Goal: Information Seeking & Learning: Learn about a topic

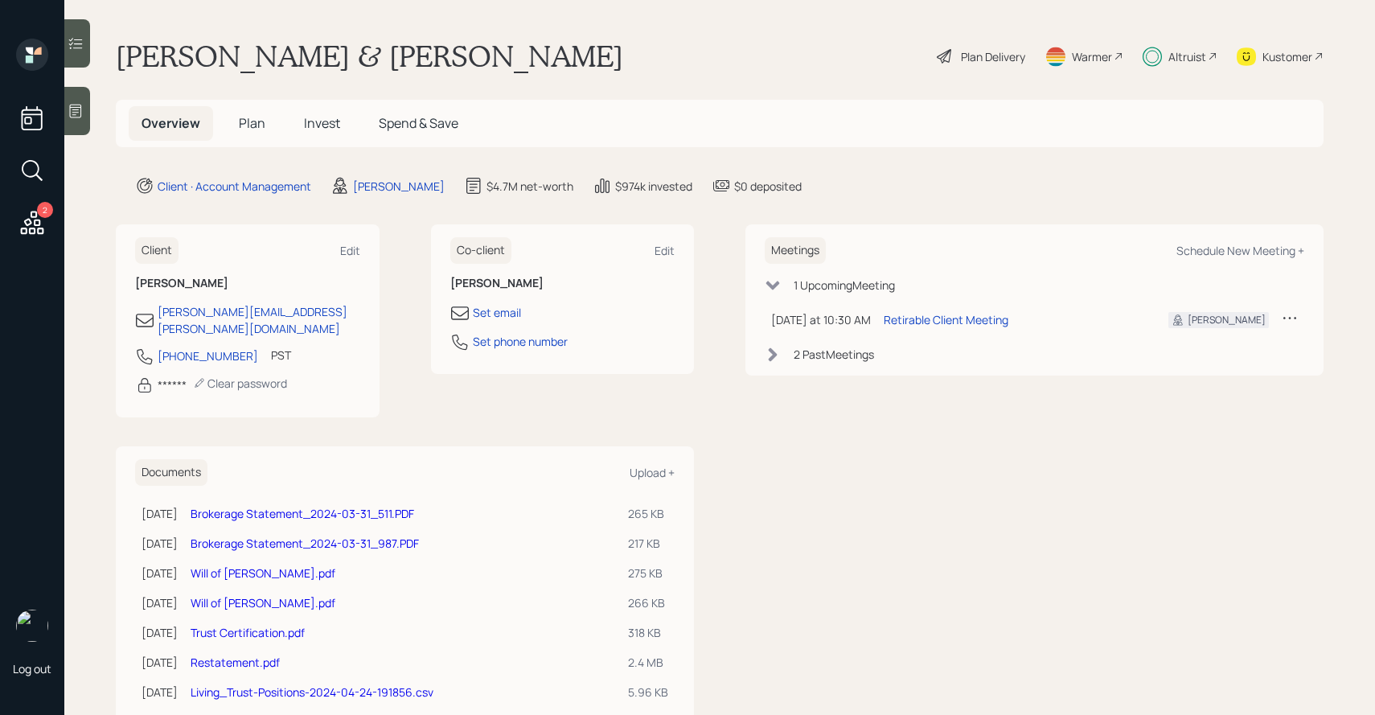
click at [253, 118] on span "Plan" at bounding box center [252, 123] width 27 height 18
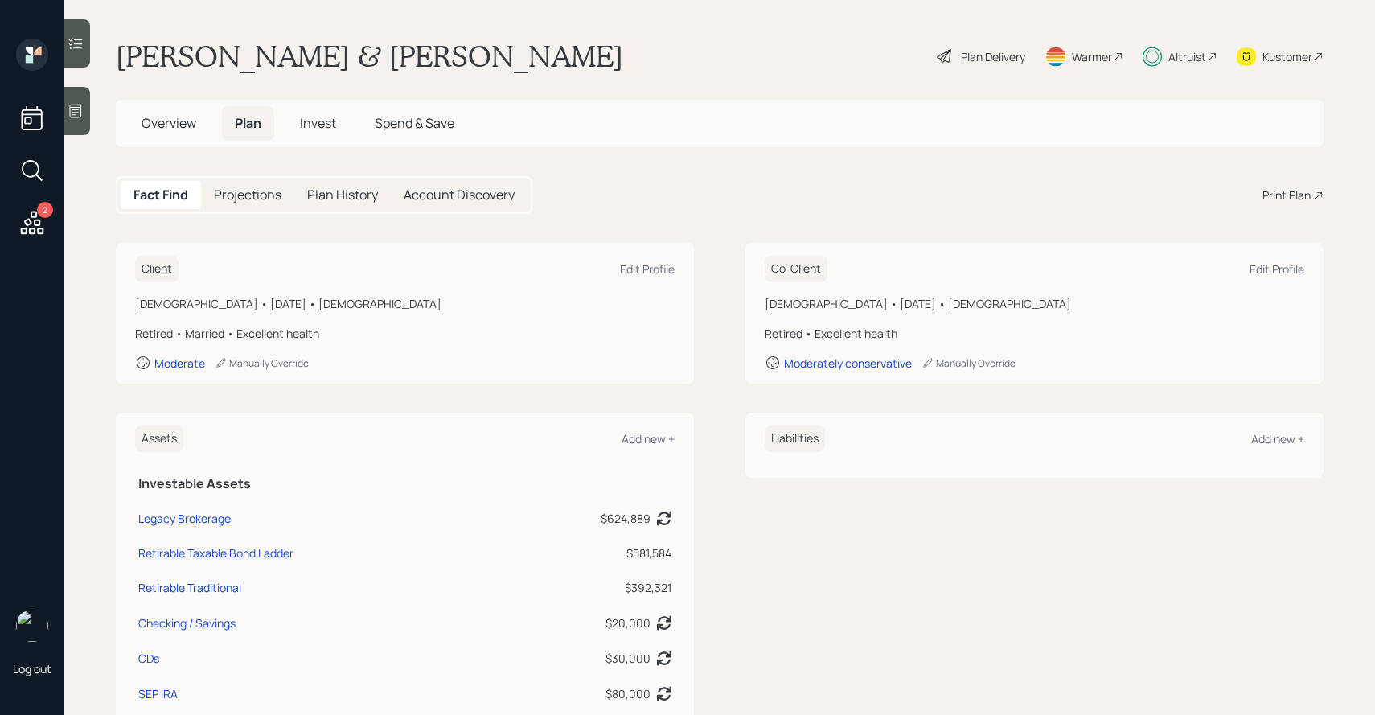
click at [989, 61] on div "Plan Delivery" at bounding box center [993, 56] width 64 height 17
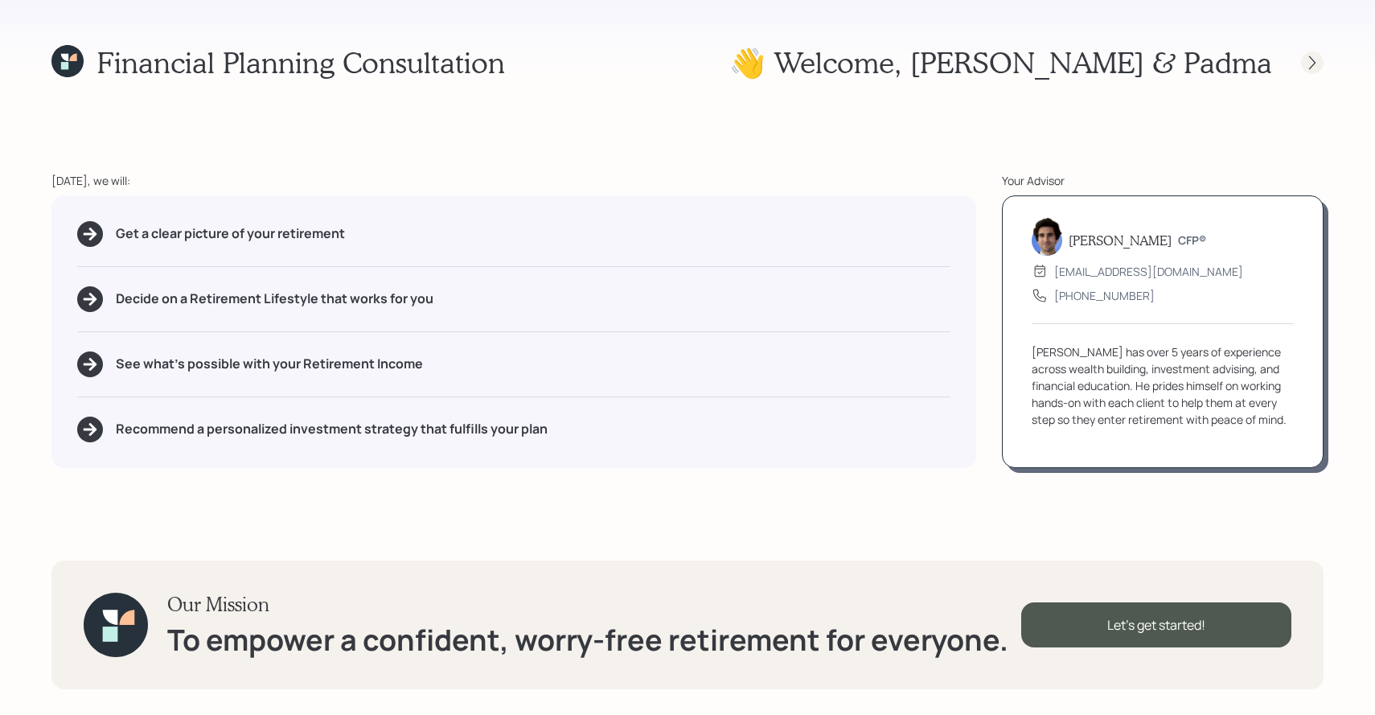
click at [1304, 62] on icon at bounding box center [1312, 63] width 16 height 16
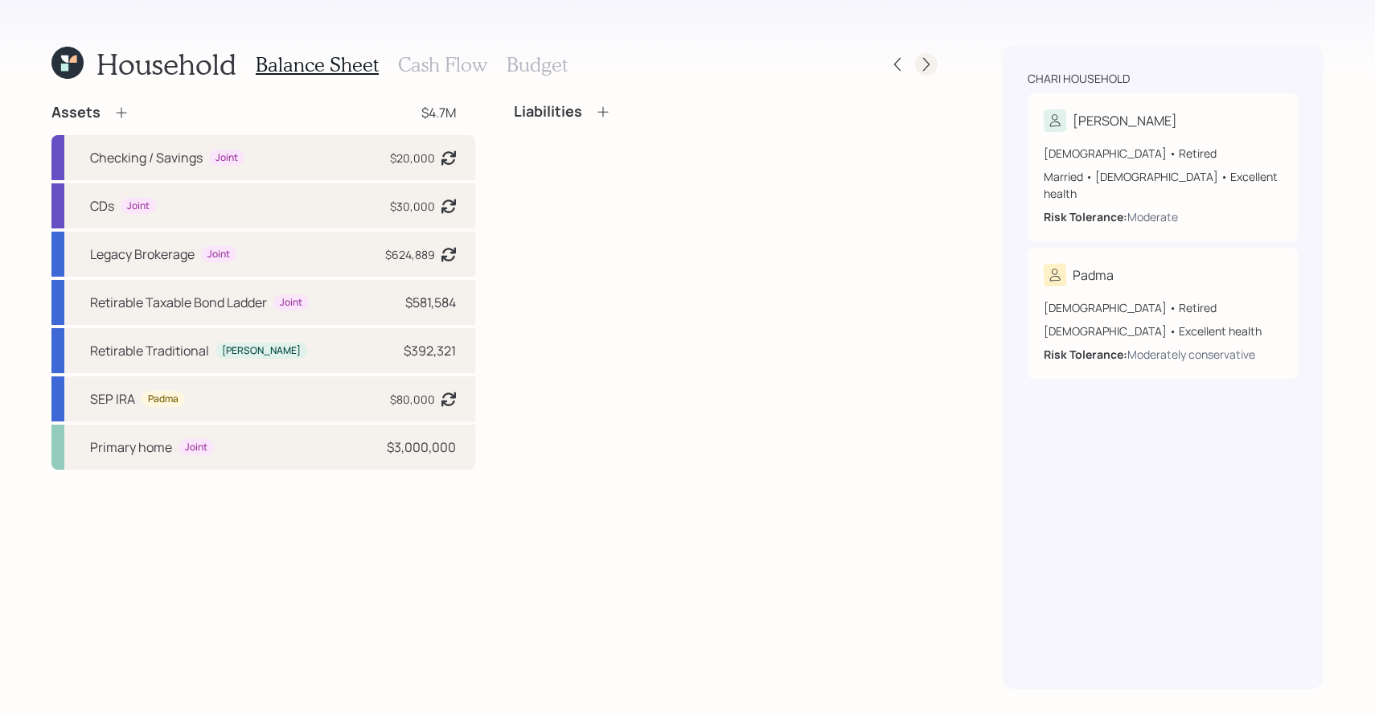
click at [920, 63] on icon at bounding box center [926, 64] width 16 height 16
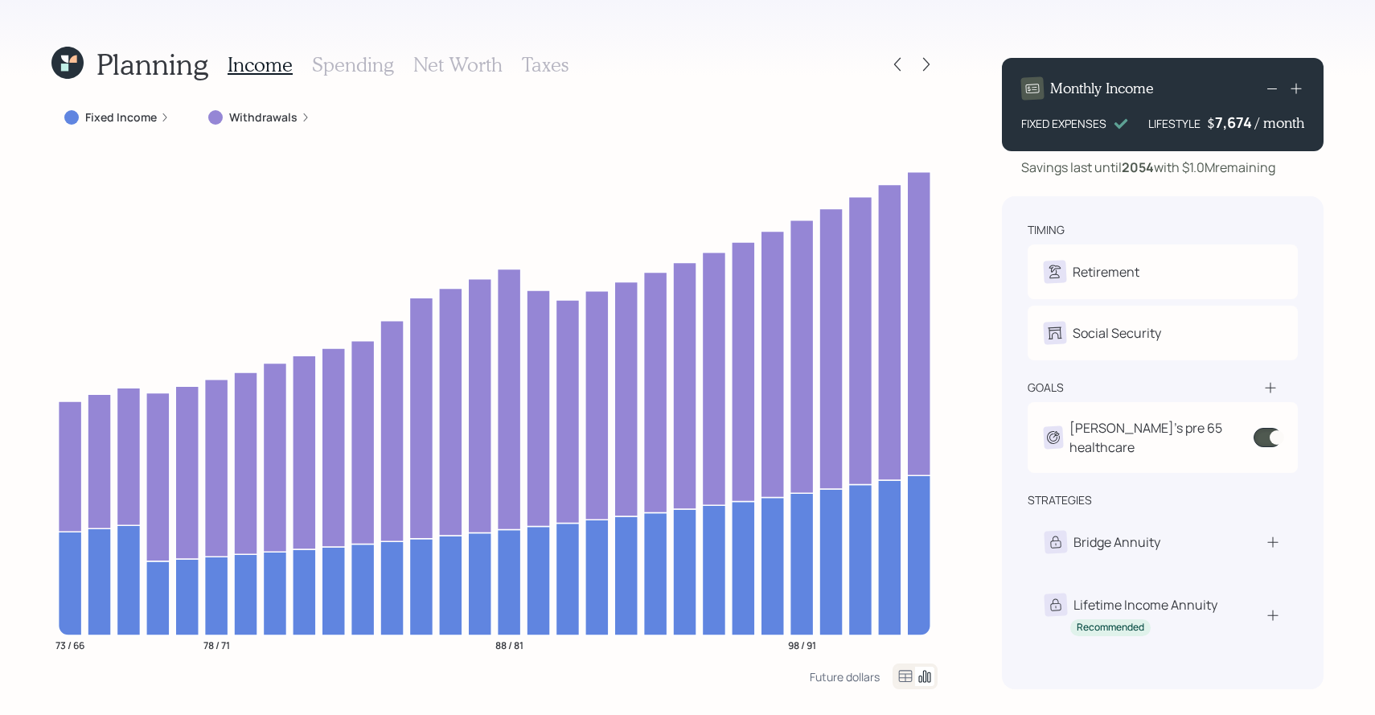
click at [150, 115] on label "Fixed Income" at bounding box center [121, 117] width 72 height 16
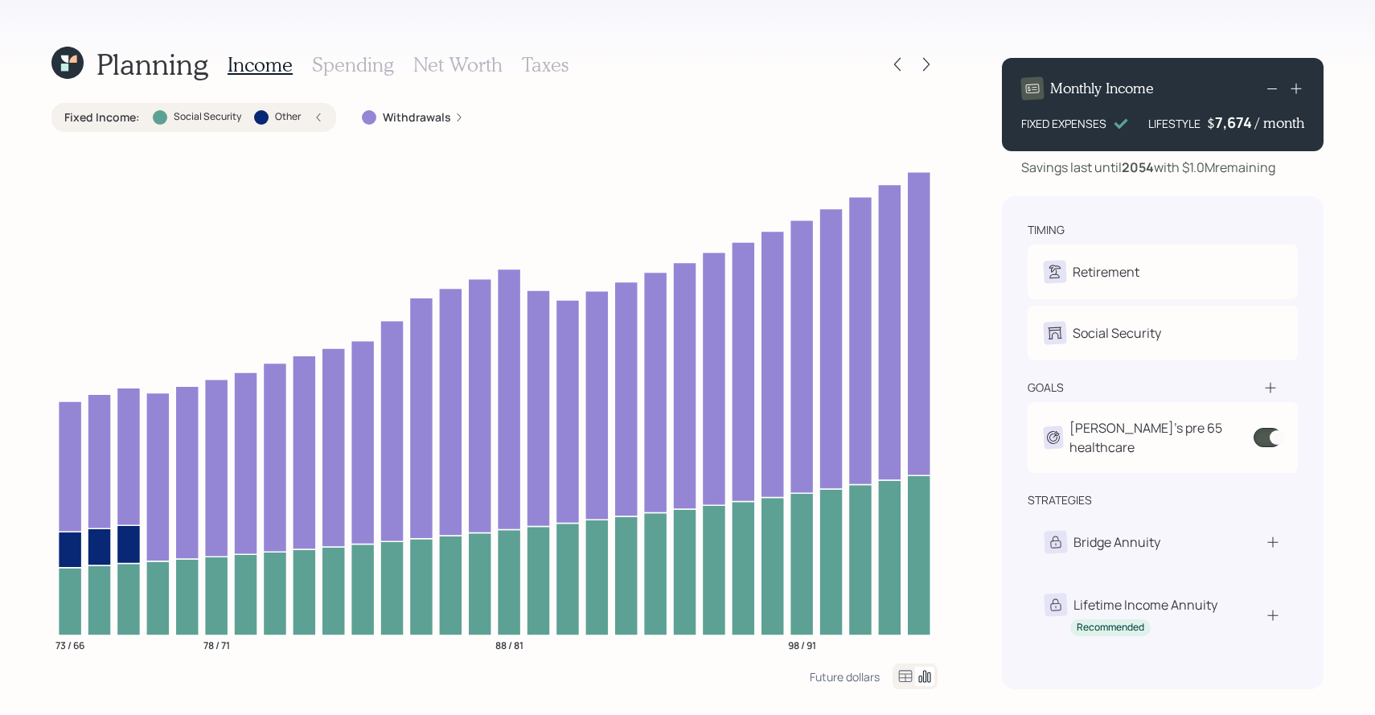
click at [884, 64] on div "Planning Income Spending Net Worth Taxes" at bounding box center [494, 64] width 886 height 39
click at [890, 64] on icon at bounding box center [897, 64] width 16 height 16
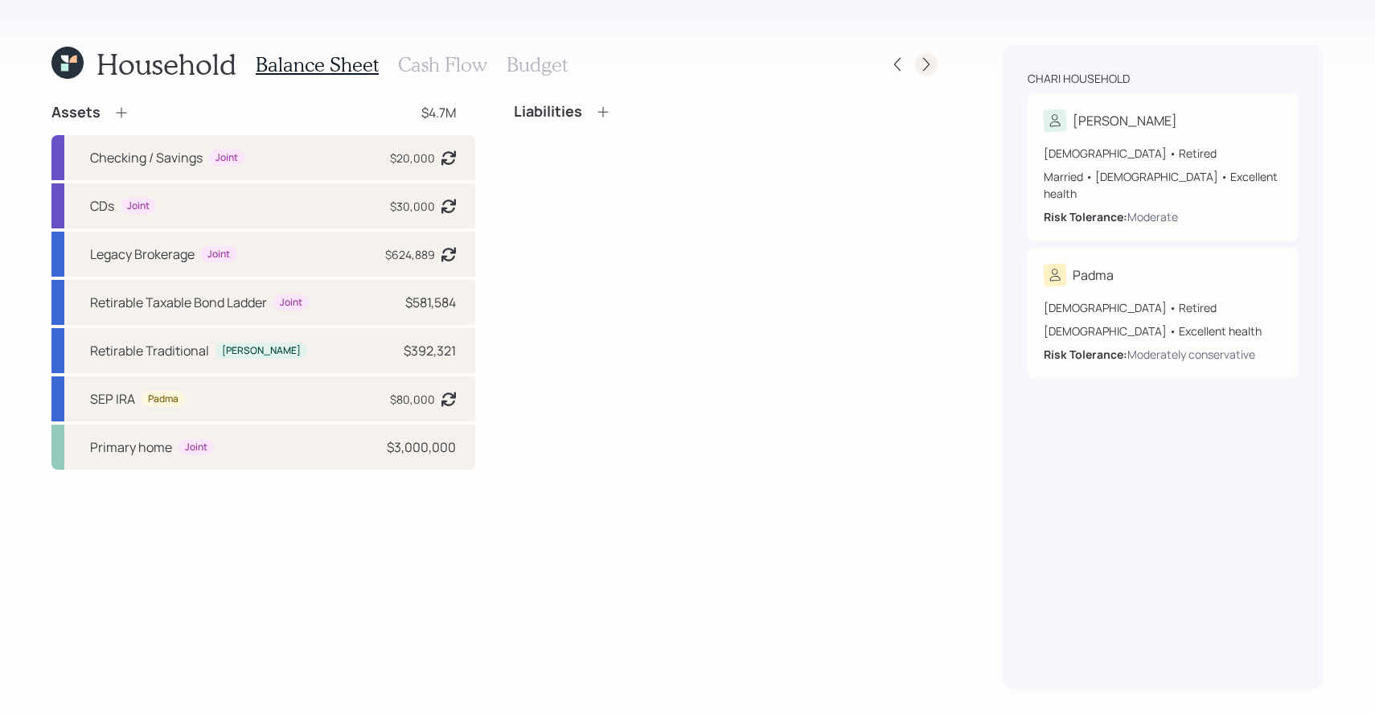
click at [924, 62] on icon at bounding box center [926, 64] width 16 height 16
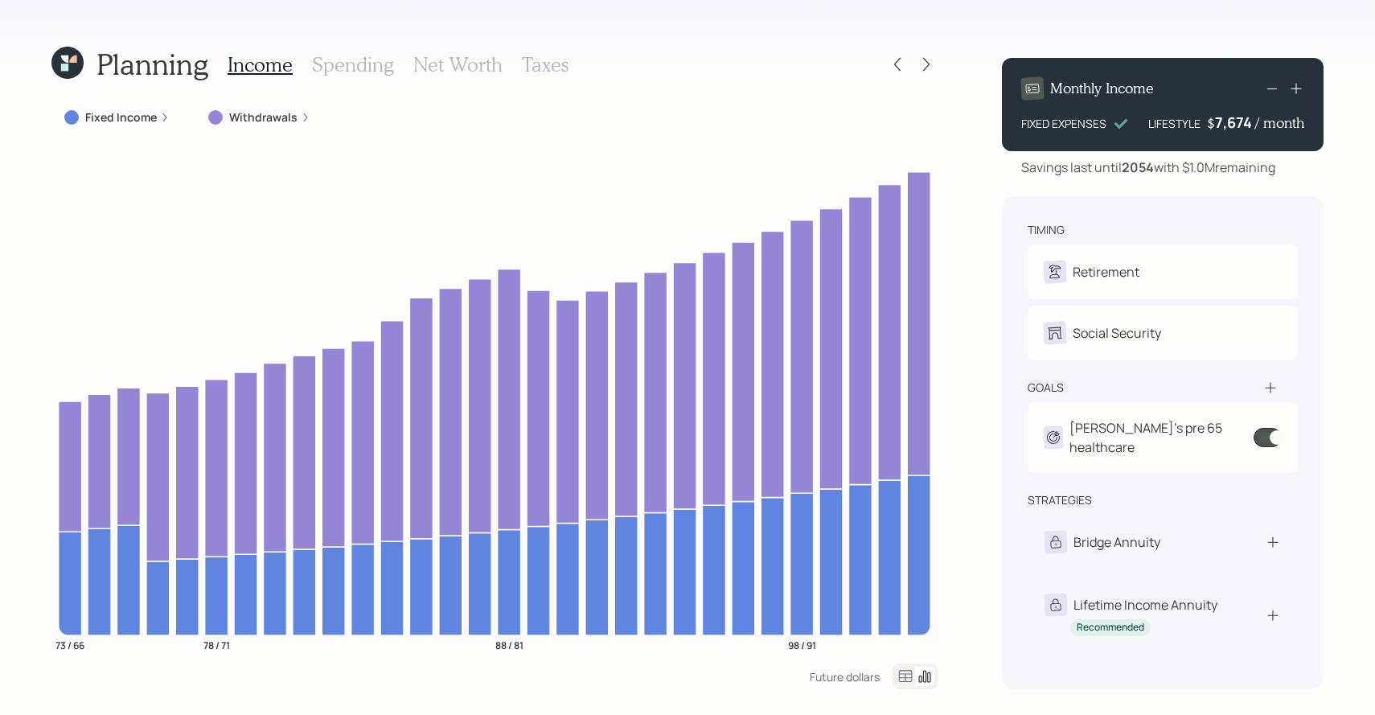
click at [279, 122] on label "Withdrawals" at bounding box center [263, 117] width 68 height 16
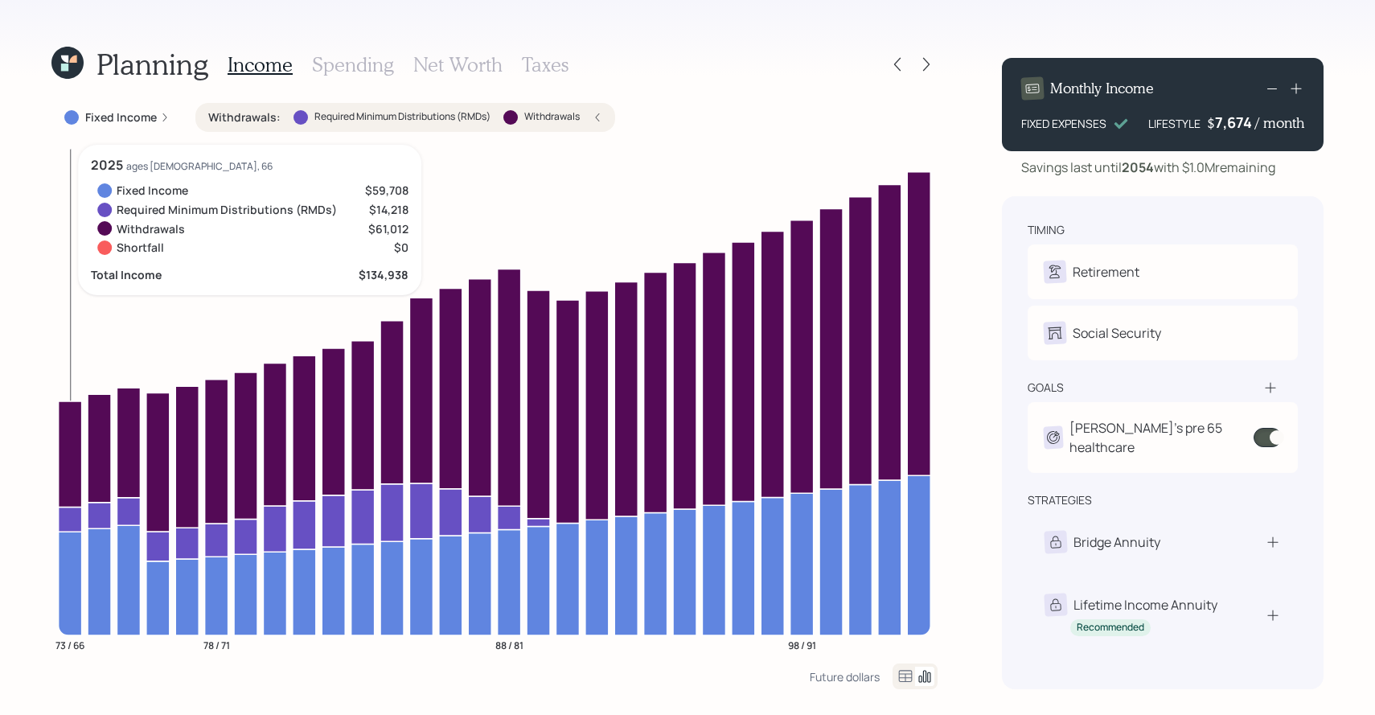
click at [68, 443] on icon at bounding box center [70, 453] width 23 height 106
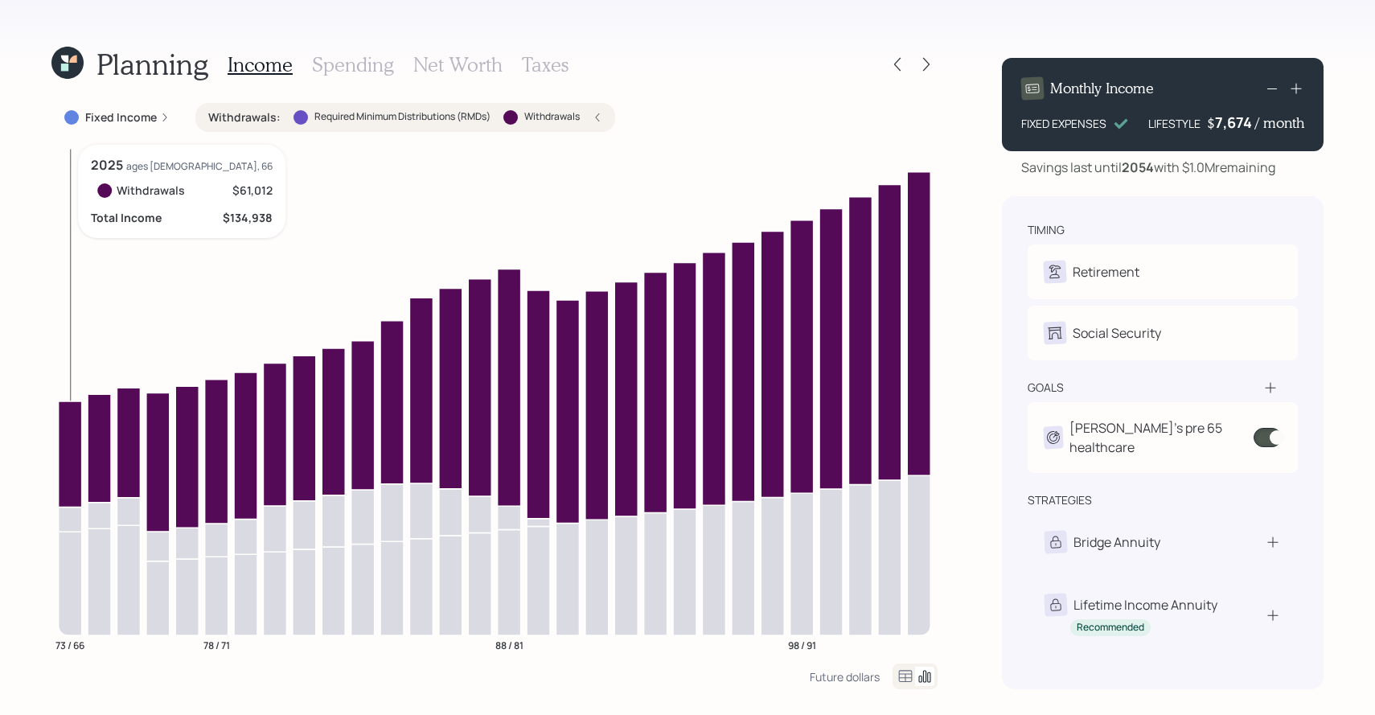
click at [68, 443] on icon at bounding box center [70, 453] width 23 height 106
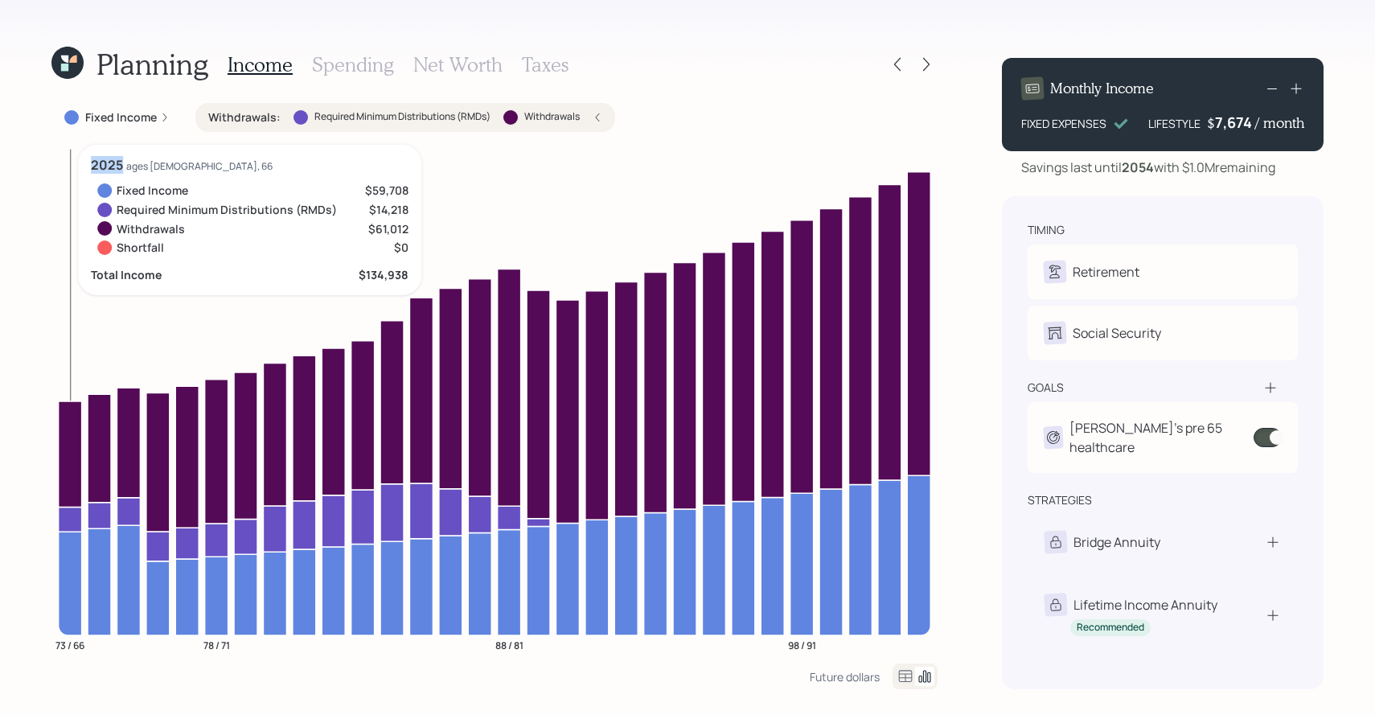
click at [68, 443] on icon at bounding box center [70, 453] width 23 height 106
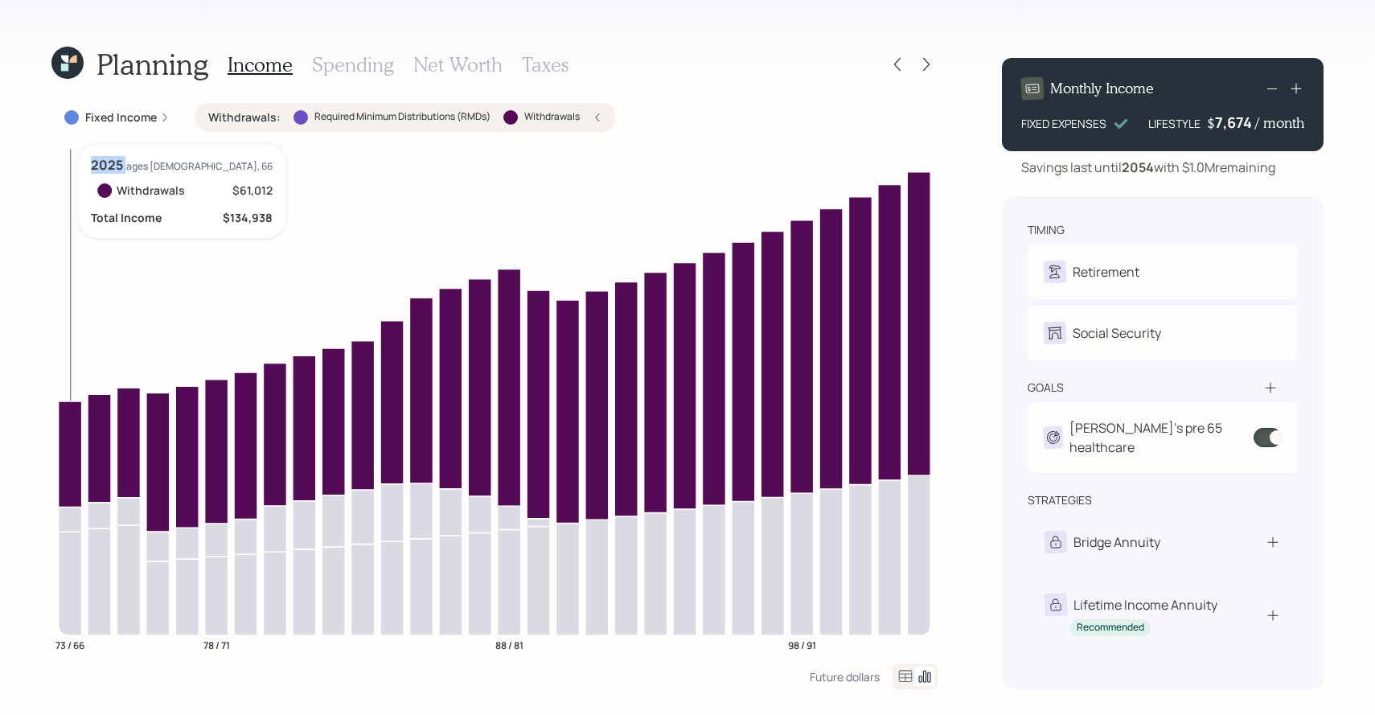
click at [68, 443] on icon at bounding box center [70, 453] width 23 height 106
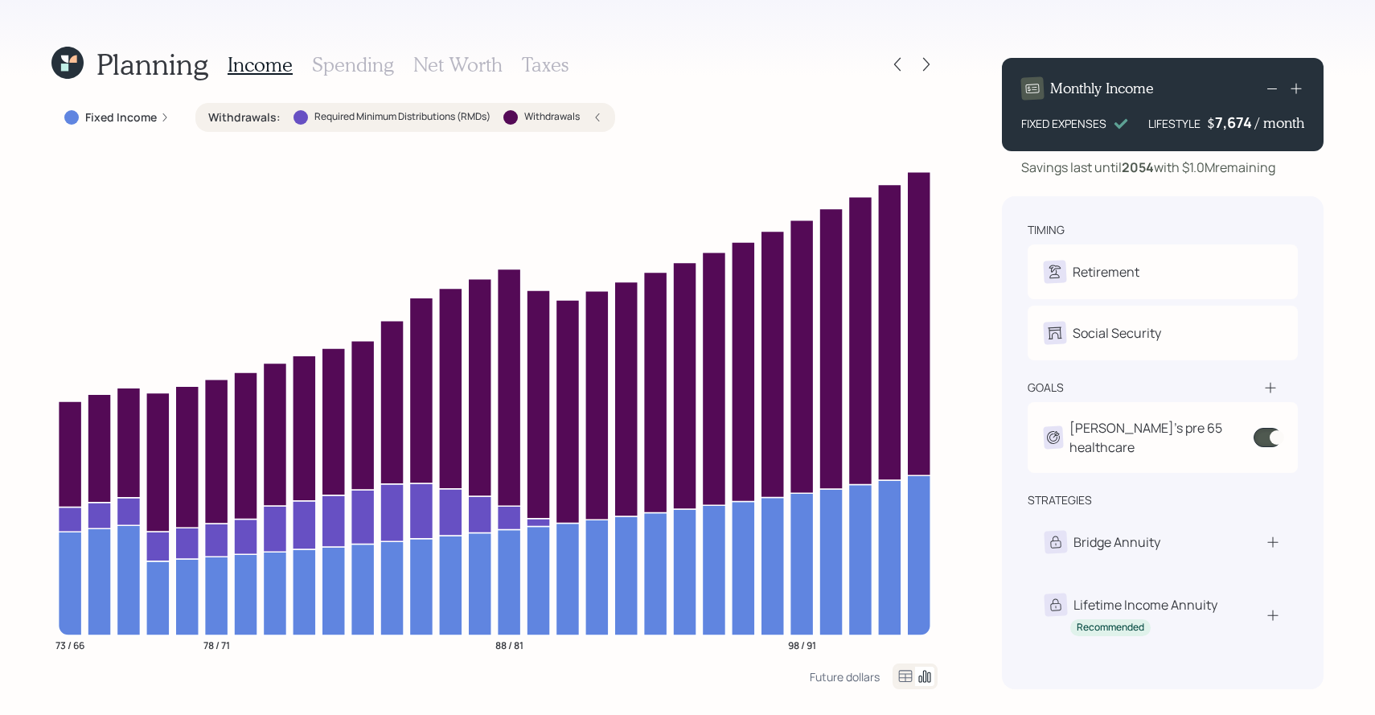
click at [322, 121] on label "Required Minimum Distributions (RMDs)" at bounding box center [402, 117] width 176 height 14
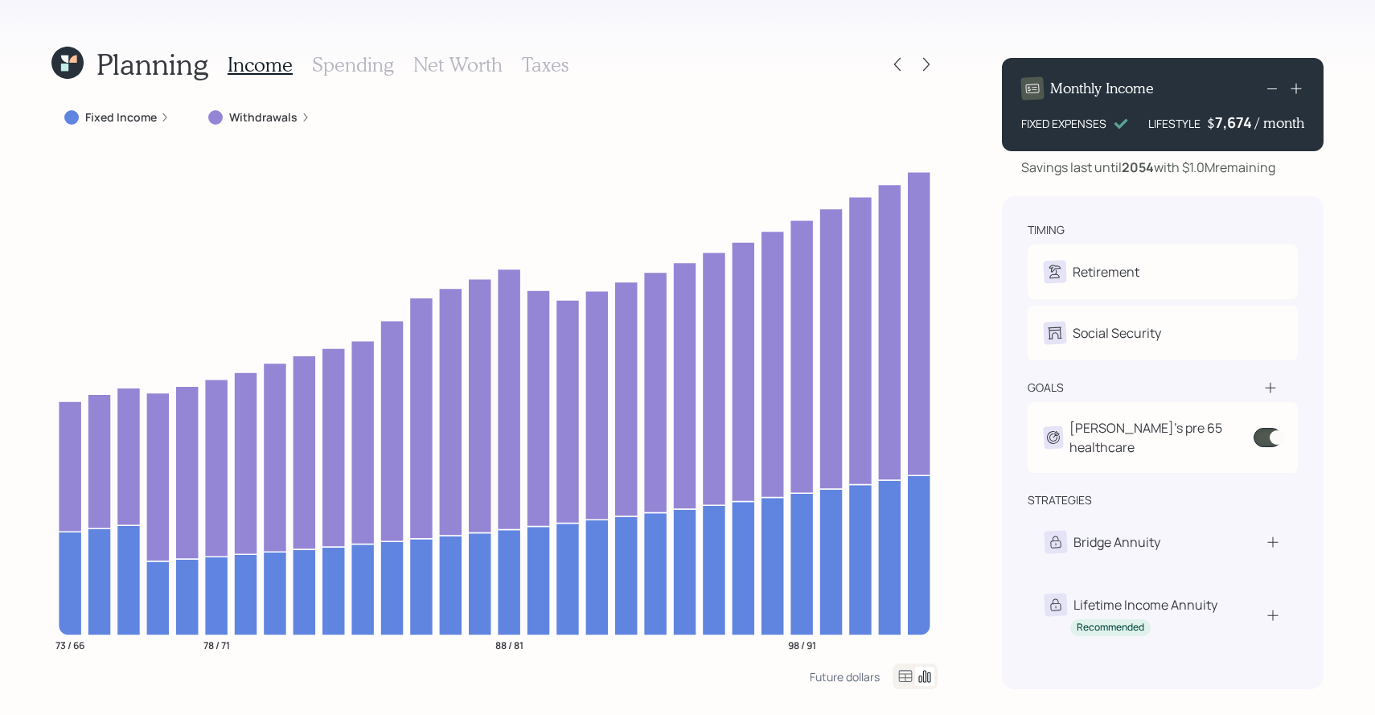
click at [263, 121] on label "Withdrawals" at bounding box center [263, 117] width 68 height 16
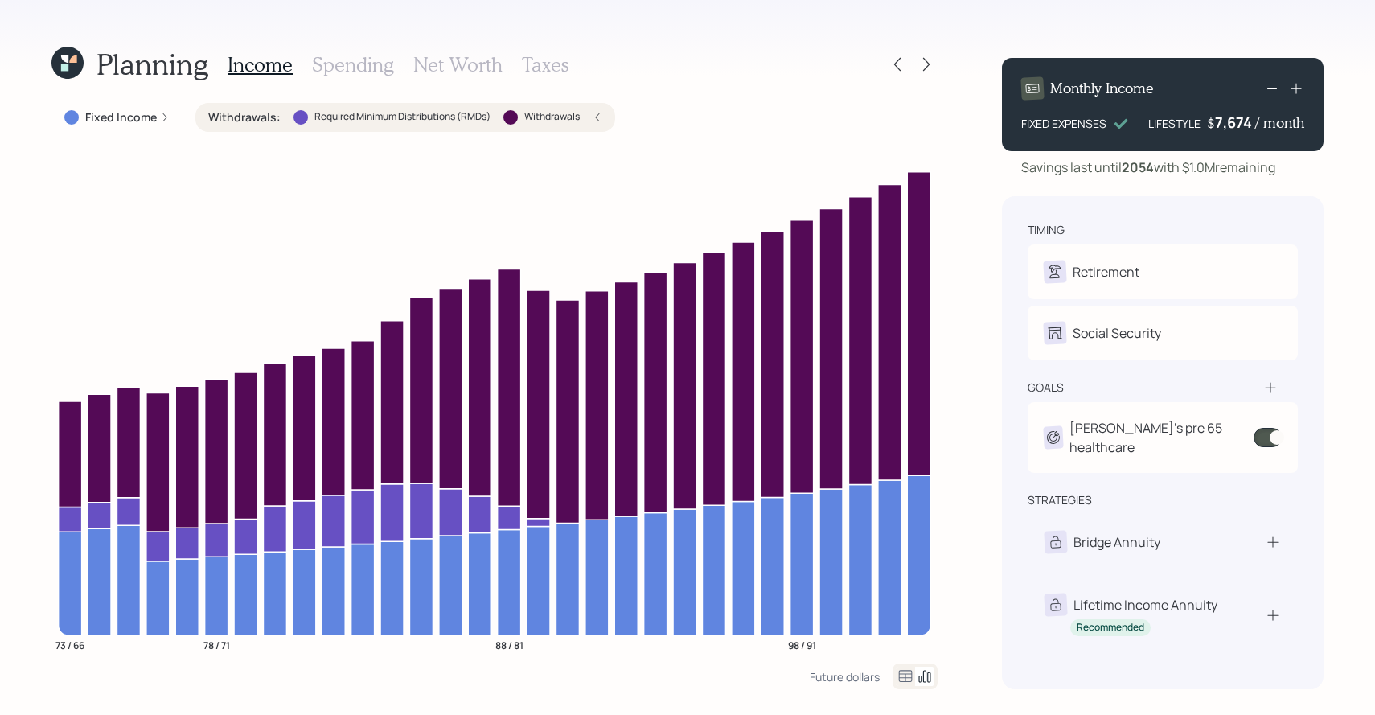
click at [547, 59] on h3 "Taxes" at bounding box center [545, 64] width 47 height 23
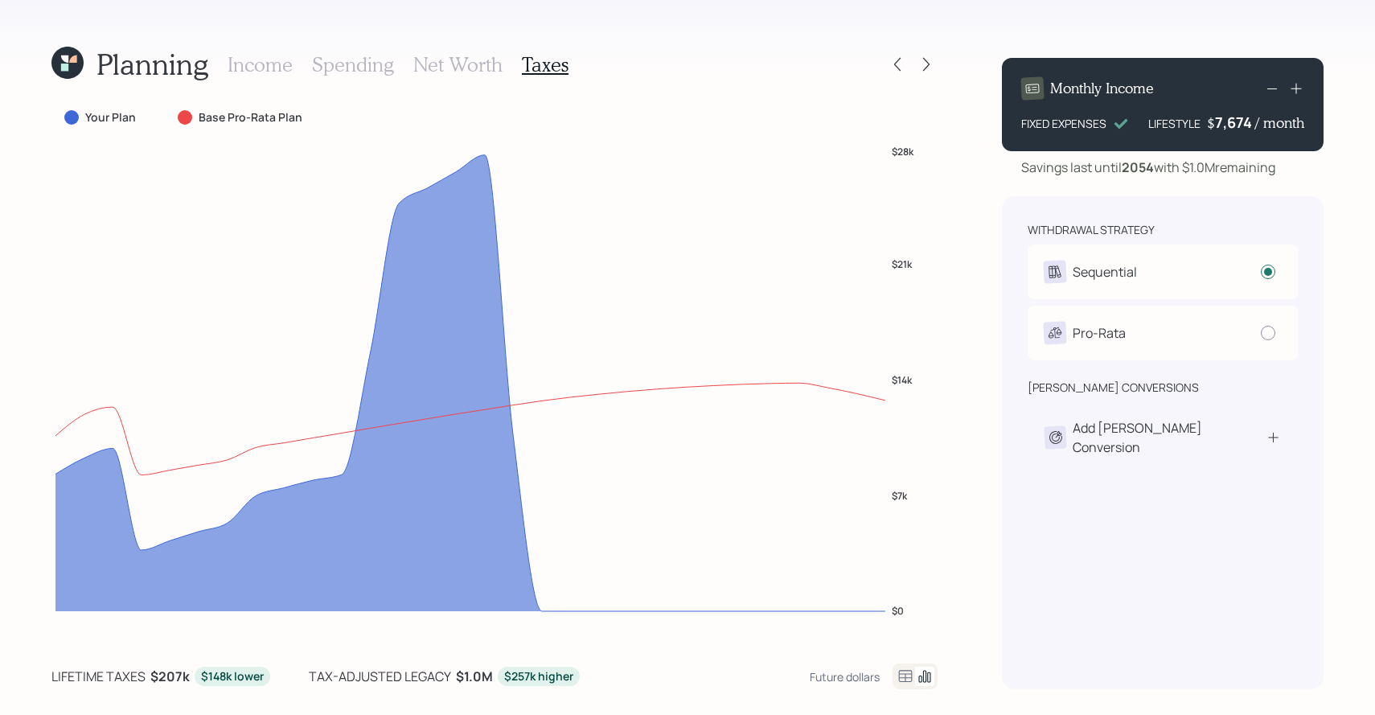
click at [903, 670] on icon at bounding box center [906, 676] width 14 height 12
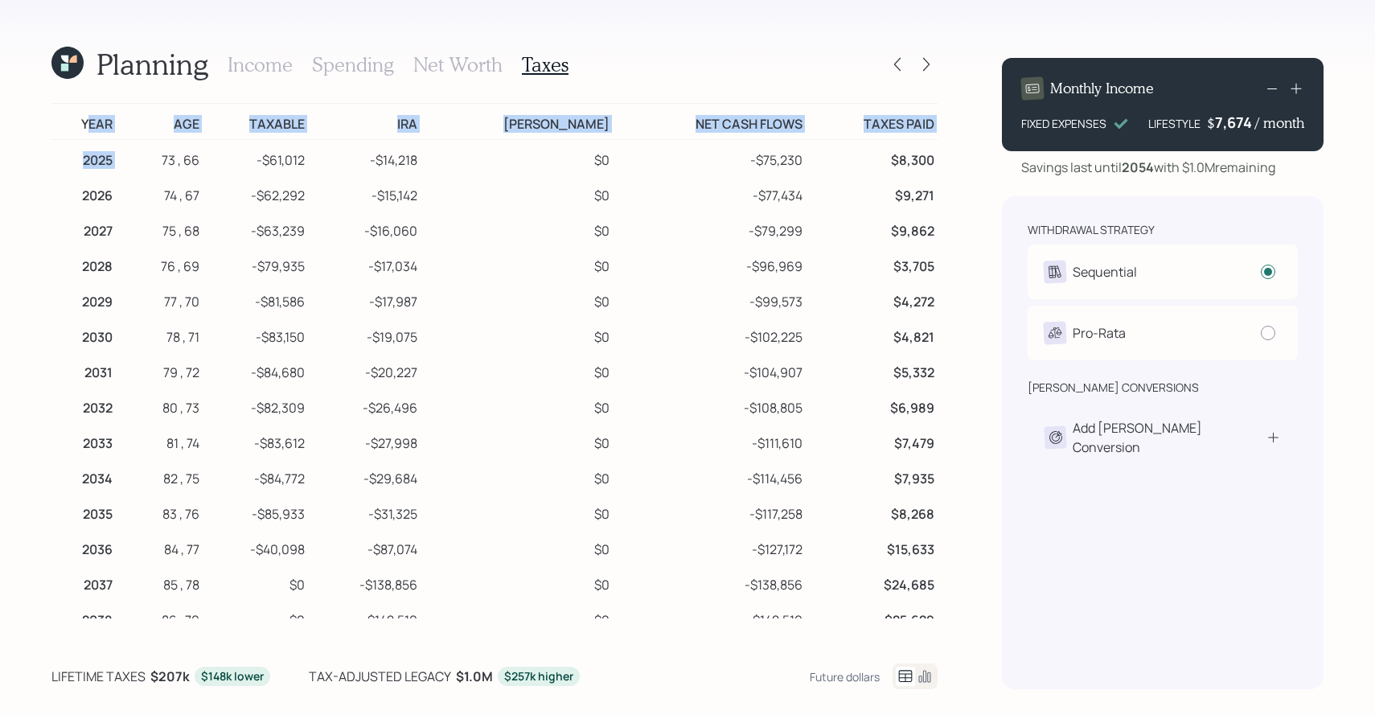
drag, startPoint x: 92, startPoint y: 123, endPoint x: 177, endPoint y: 147, distance: 88.6
click at [177, 147] on table "Year Age Taxable [PERSON_NAME] [PERSON_NAME] Net Cash Flows Taxes Paid 2025 73 …" at bounding box center [494, 652] width 886 height 1098
click at [96, 129] on td "Year" at bounding box center [83, 122] width 64 height 36
drag, startPoint x: 88, startPoint y: 127, endPoint x: 320, endPoint y: 158, distance: 233.6
click at [320, 158] on table "Year Age Taxable [PERSON_NAME] [PERSON_NAME] Net Cash Flows Taxes Paid 2025 73 …" at bounding box center [494, 652] width 886 height 1098
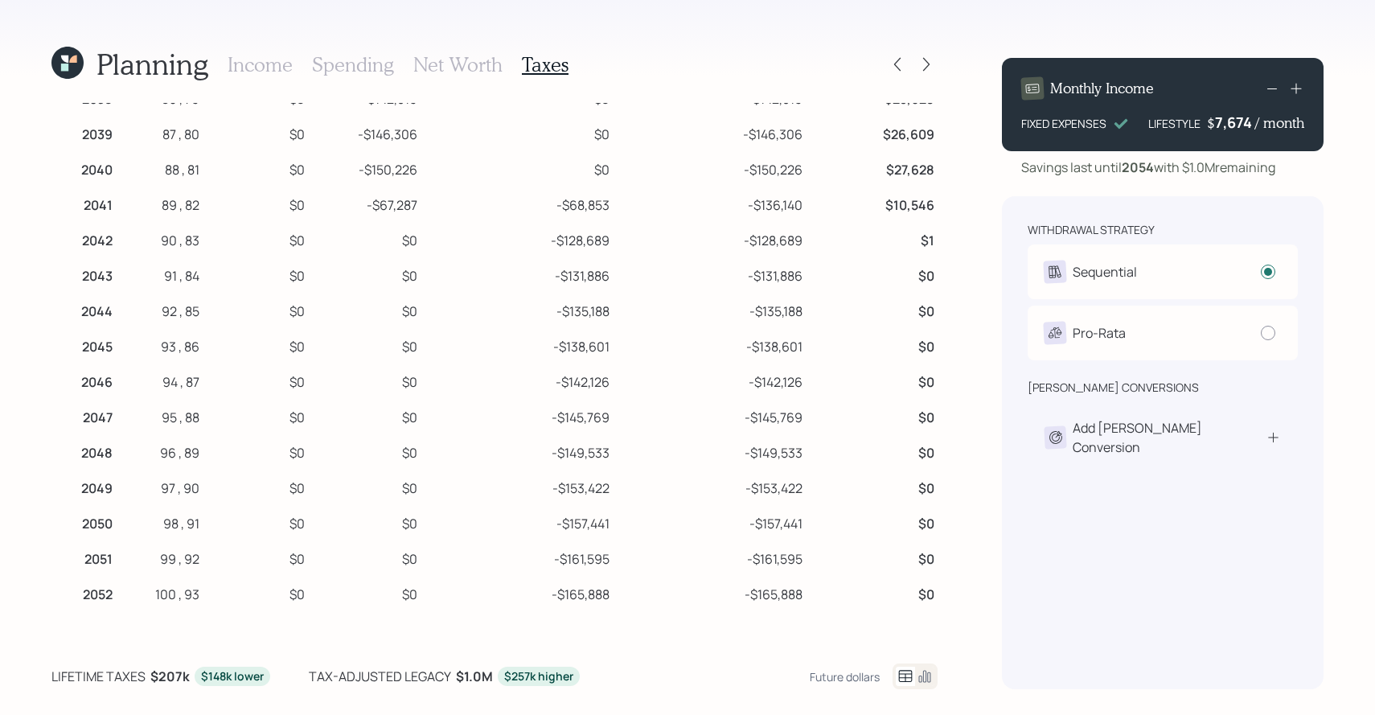
scroll to position [583, 0]
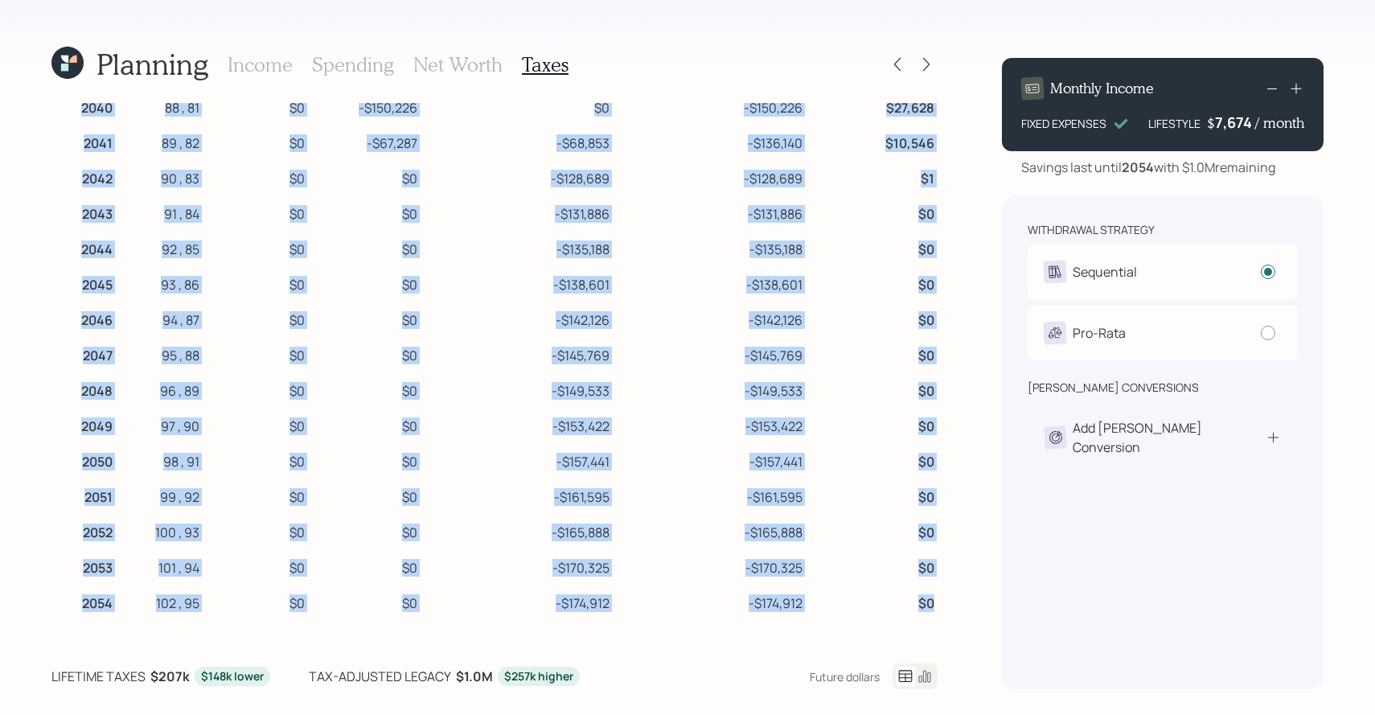
click at [932, 601] on td "$0" at bounding box center [872, 600] width 132 height 35
copy table "Year Age Taxable [PERSON_NAME] [PERSON_NAME] Net Cash Flows Taxes Paid 2025 73 …"
